Goal: Information Seeking & Learning: Learn about a topic

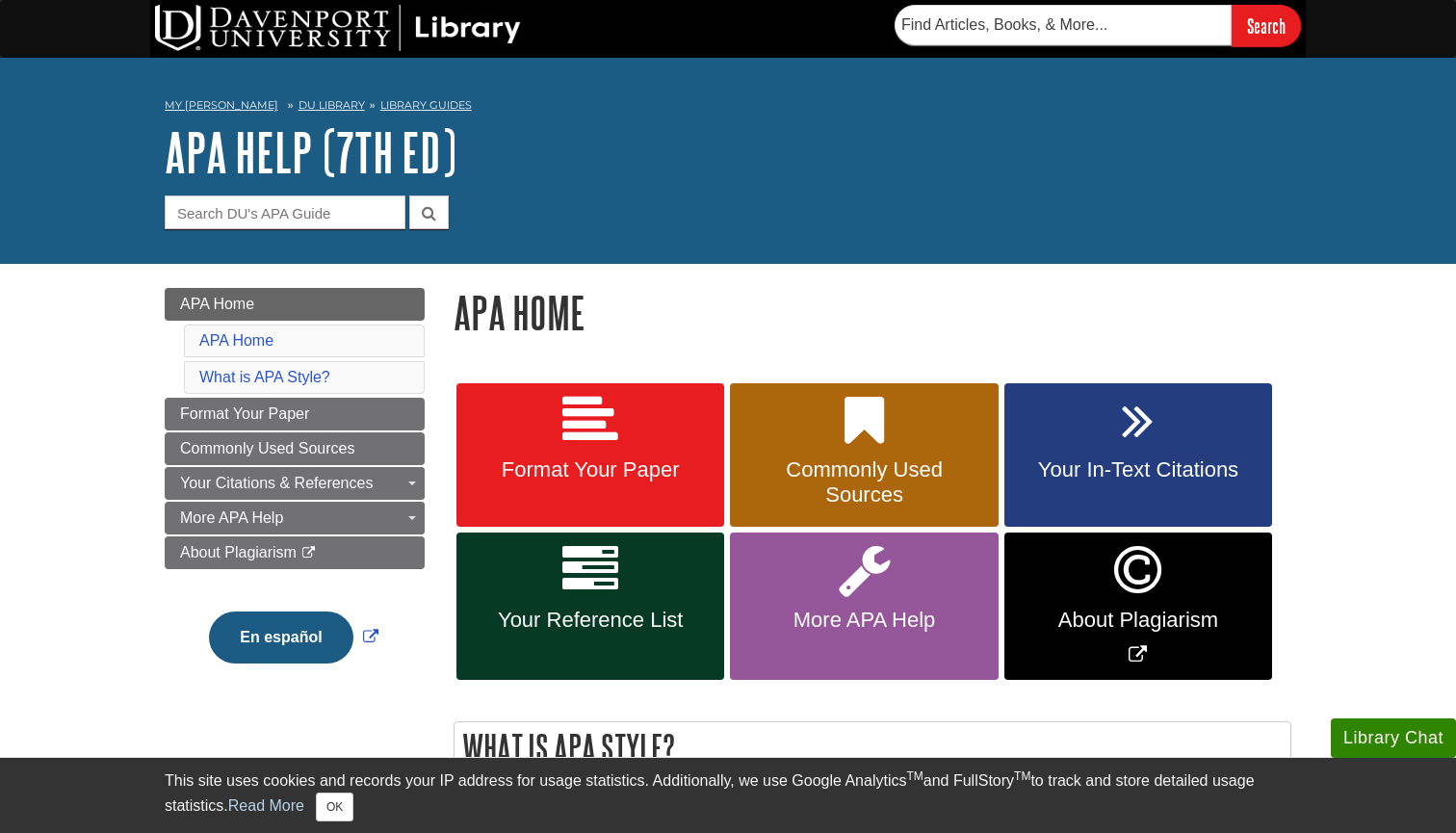
click at [1210, 431] on link "Your In-Text Citations" at bounding box center [1138, 456] width 268 height 145
click at [617, 601] on link "Your Reference List" at bounding box center [590, 606] width 268 height 148
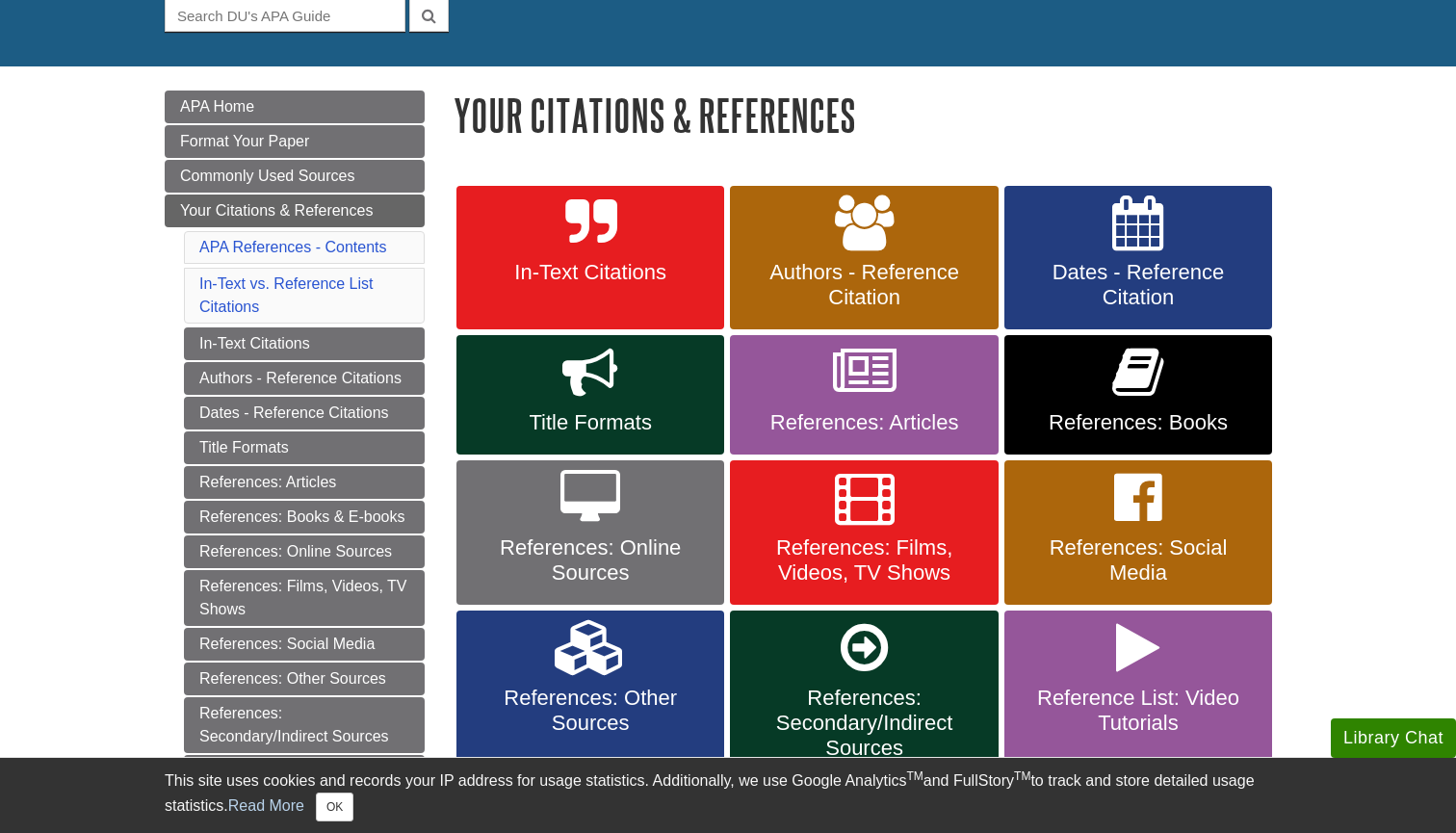
scroll to position [258, 0]
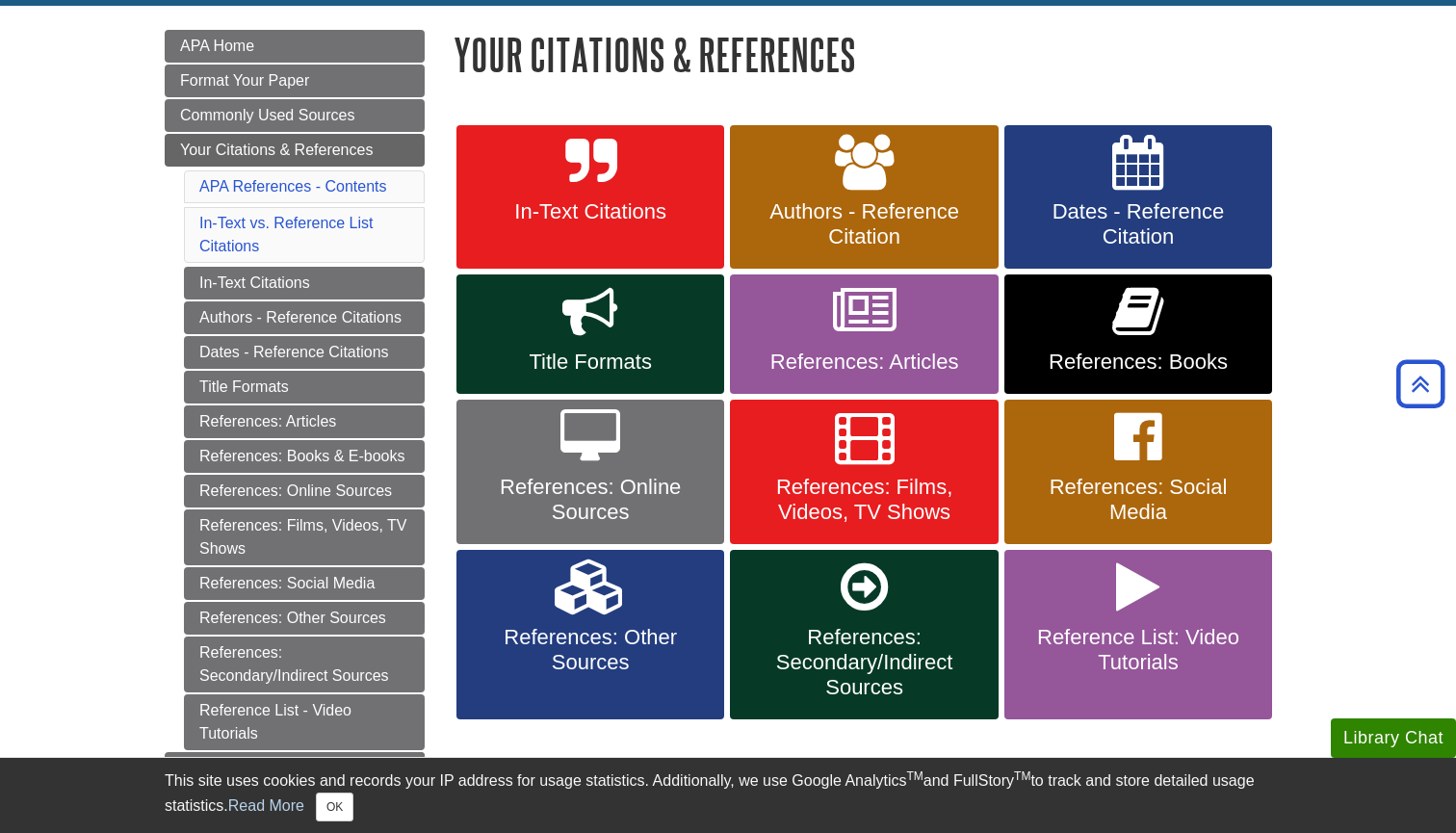
click at [1023, 342] on link "References: Books" at bounding box center [1138, 334] width 268 height 119
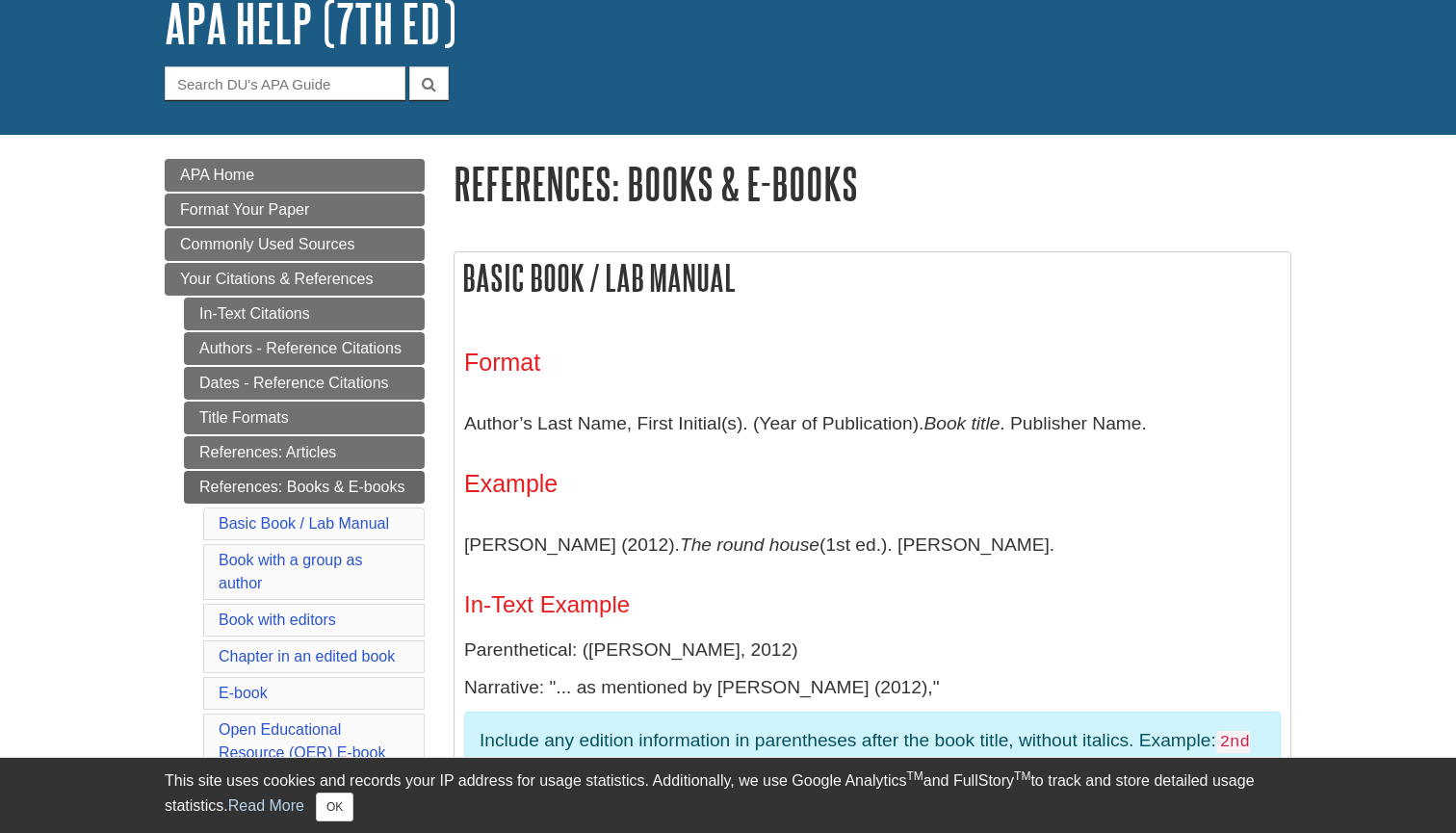
scroll to position [130, 0]
